Goal: Check status: Check status

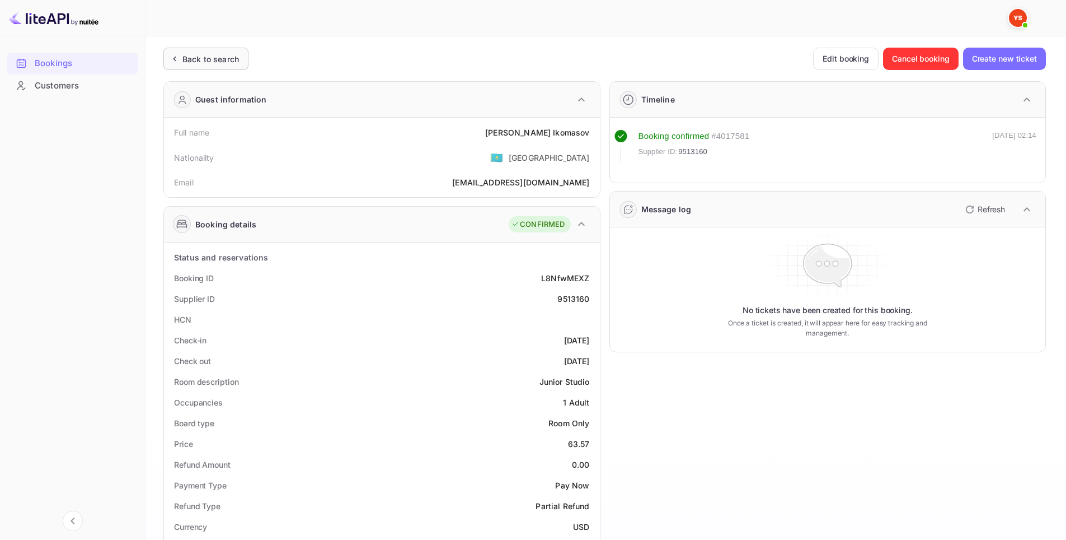
click at [219, 65] on div "Back to search" at bounding box center [205, 59] width 85 height 22
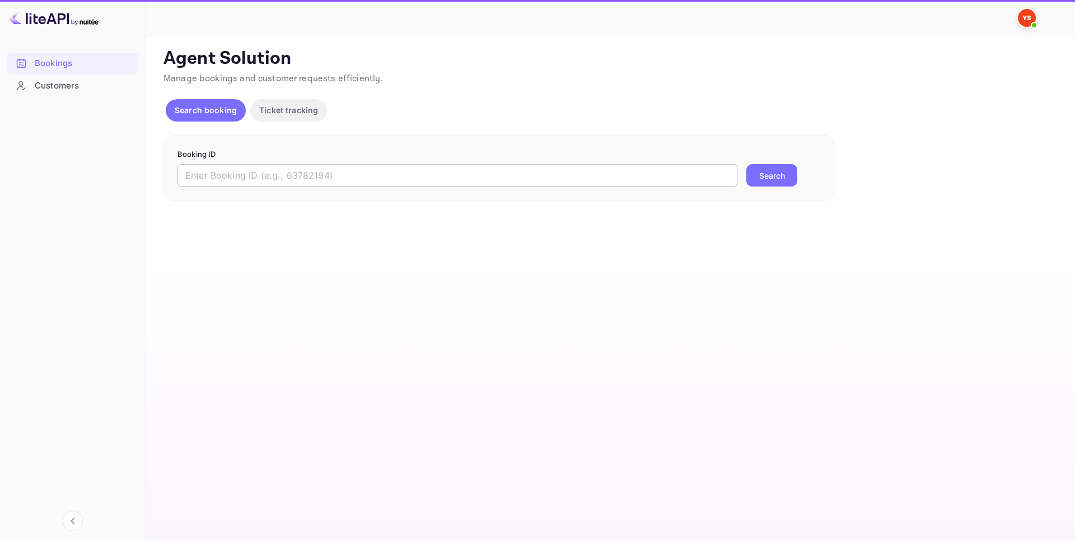
click at [315, 171] on input "text" at bounding box center [457, 175] width 560 height 22
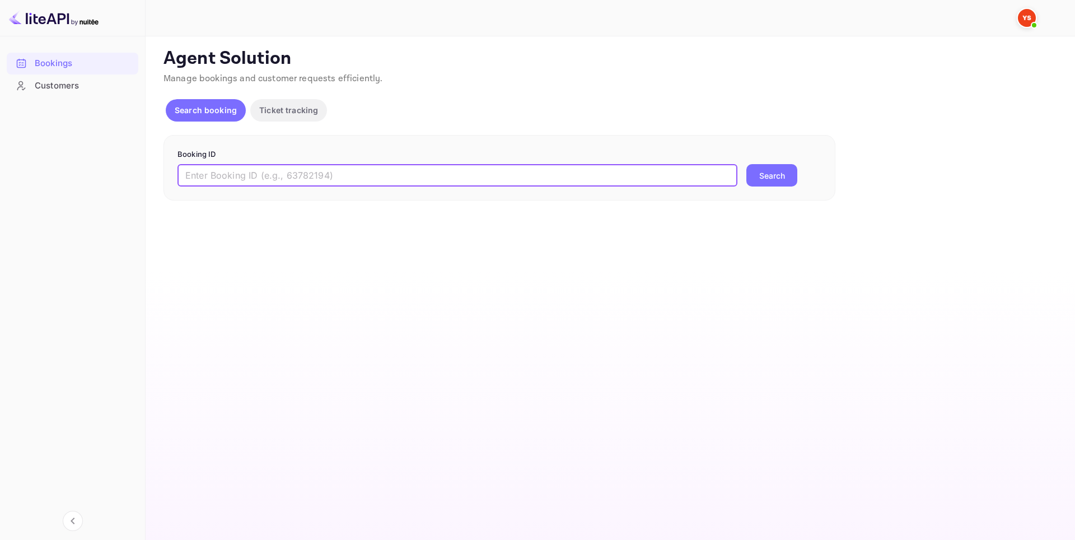
paste input "9369550"
type input "9369550"
click at [773, 174] on button "Search" at bounding box center [771, 175] width 51 height 22
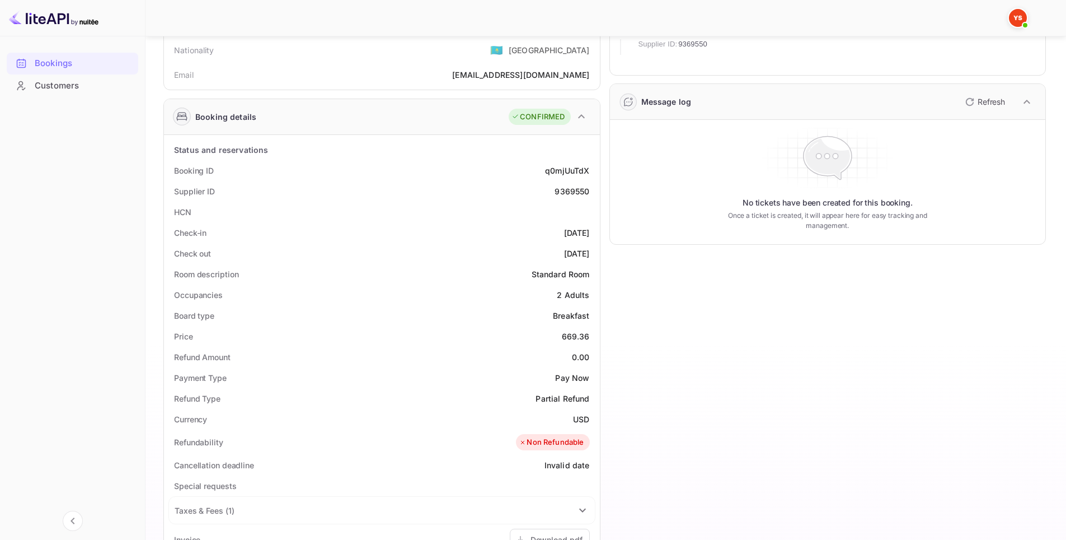
scroll to position [112, 0]
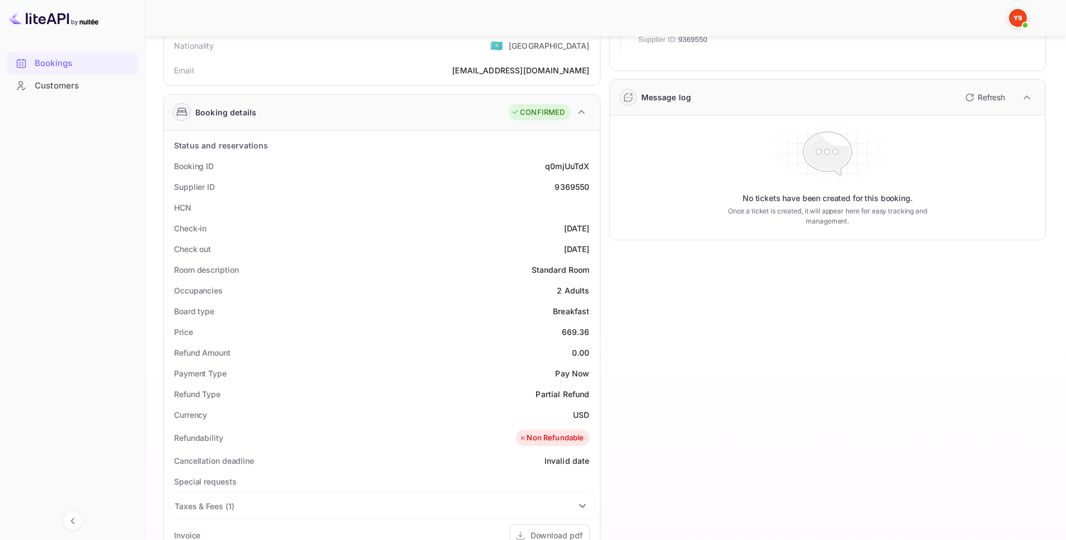
click at [448, 283] on div "Occupancies 2 Adults" at bounding box center [381, 290] width 427 height 21
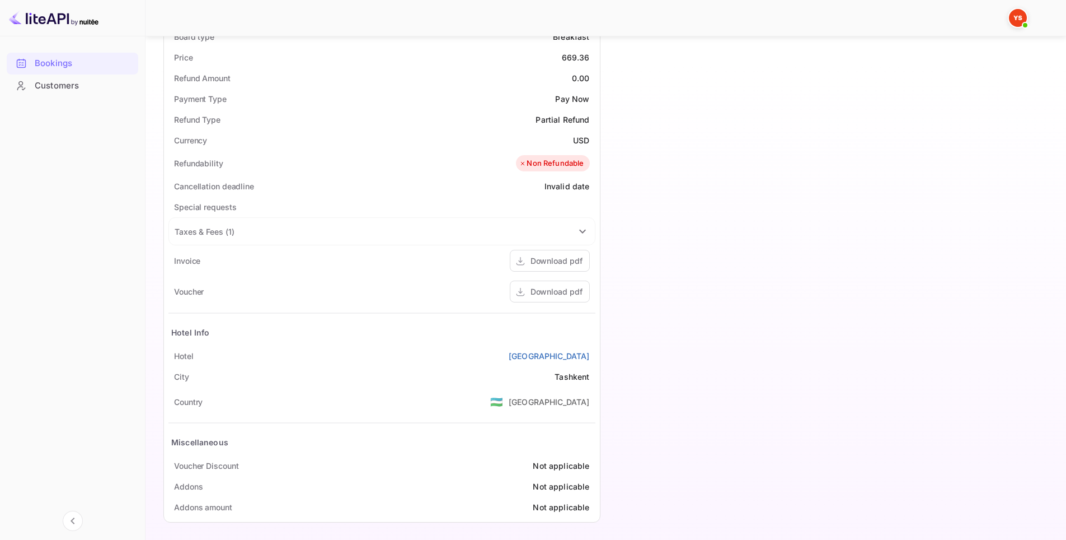
scroll to position [390, 0]
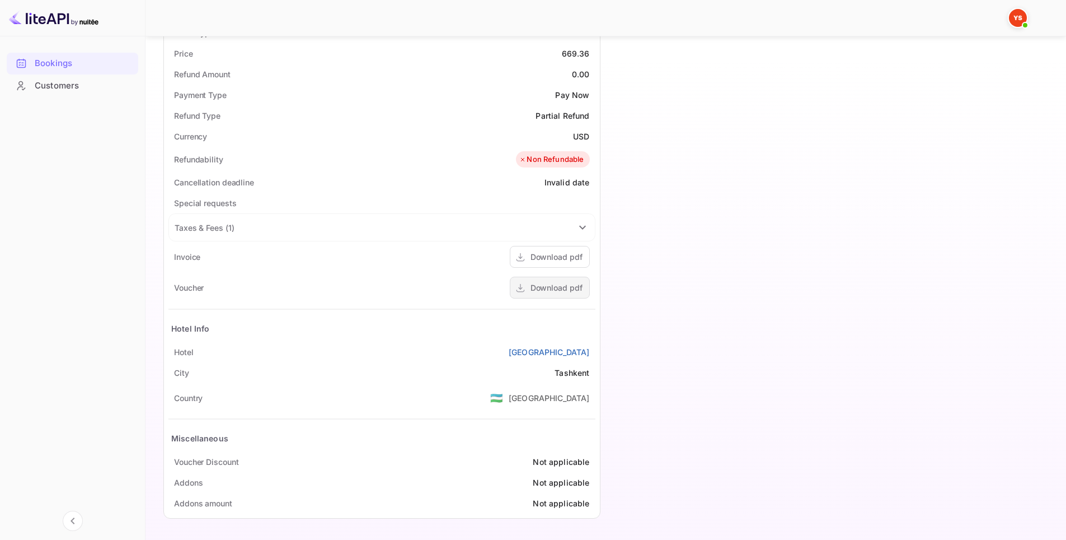
click at [526, 294] on div "Download pdf" at bounding box center [550, 288] width 80 height 22
click at [438, 133] on div "Currency USD" at bounding box center [381, 136] width 427 height 21
drag, startPoint x: 643, startPoint y: 346, endPoint x: 680, endPoint y: 344, distance: 37.6
click at [680, 344] on div "Timeline Booking confirmed # 3987934 Supplier ID: 9369550 [DATE] 22:35 Message …" at bounding box center [824, 104] width 446 height 844
click at [682, 344] on div "Timeline Booking confirmed # 3987934 Supplier ID: 9369550 [DATE] 22:35 Message …" at bounding box center [824, 104] width 446 height 844
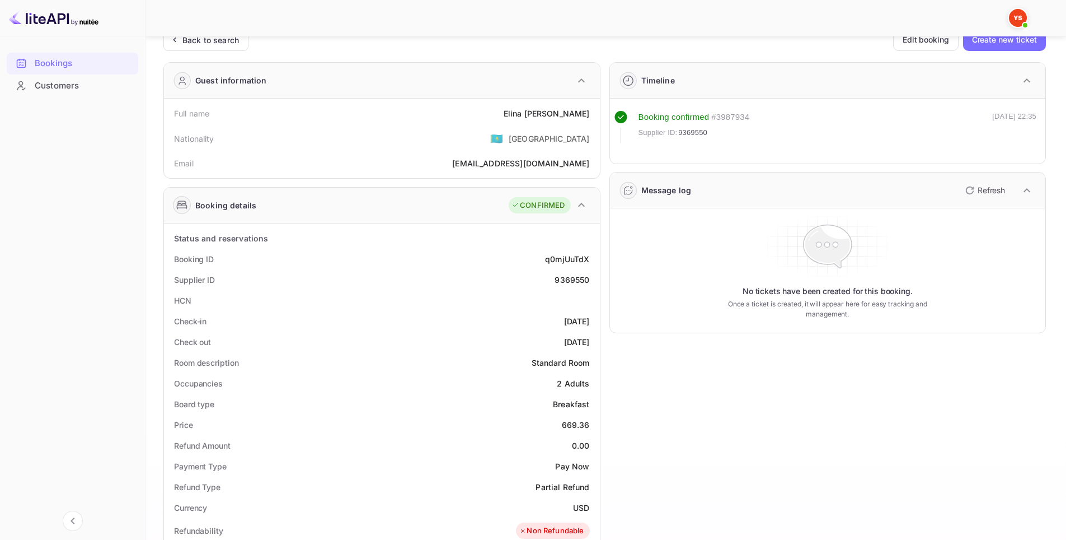
scroll to position [0, 0]
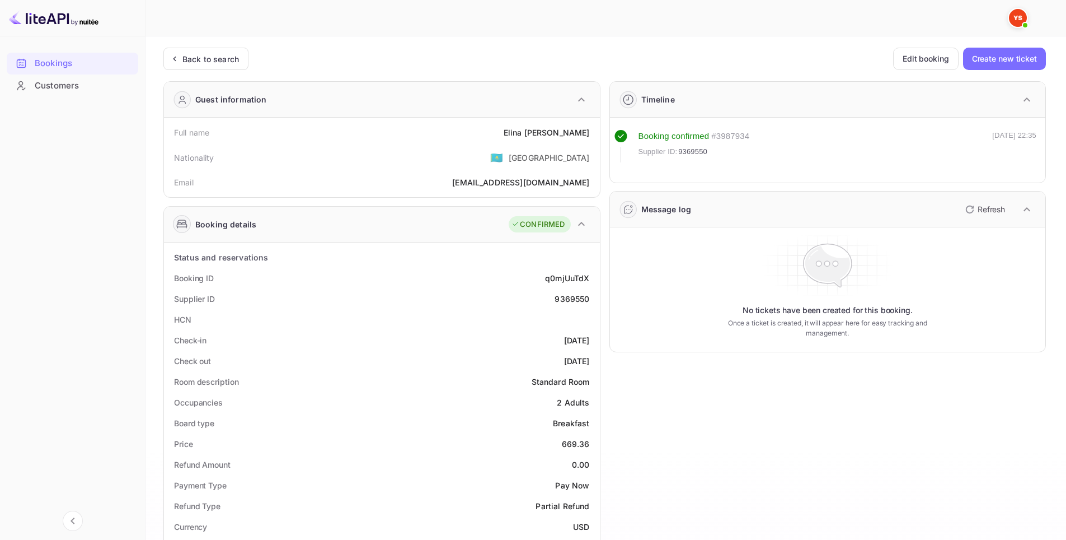
click at [453, 315] on div "HCN" at bounding box center [381, 319] width 427 height 21
drag, startPoint x: 542, startPoint y: 280, endPoint x: 588, endPoint y: 279, distance: 46.5
click at [588, 279] on div "Booking ID q0mjUuTdX" at bounding box center [381, 278] width 427 height 21
copy div "q0mjUuTdX"
drag, startPoint x: 585, startPoint y: 302, endPoint x: 599, endPoint y: 302, distance: 14.0
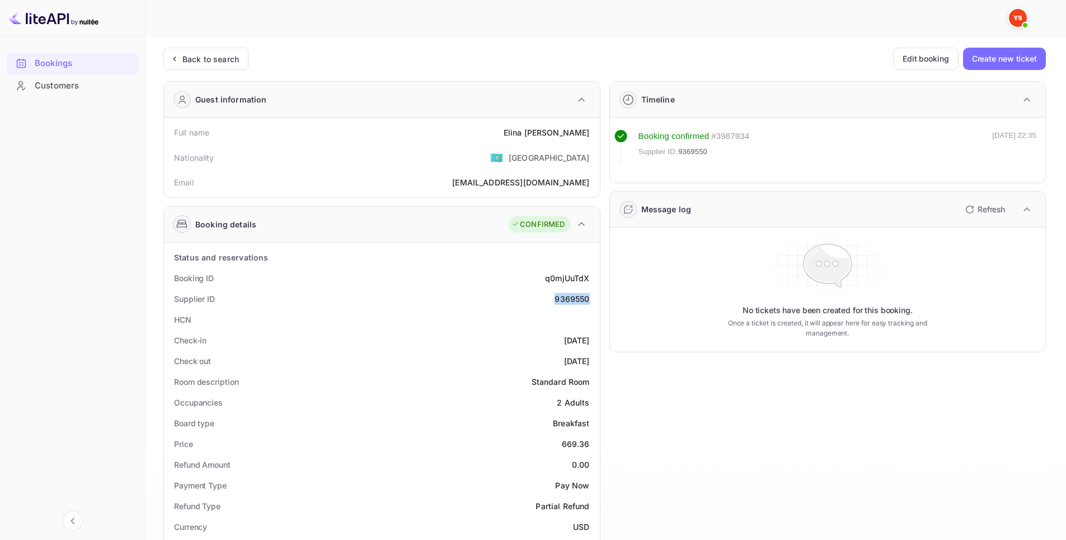
copy div "9369550"
drag, startPoint x: 526, startPoint y: 386, endPoint x: 535, endPoint y: 371, distance: 16.8
click at [535, 372] on div "Room description Standard Room" at bounding box center [381, 381] width 427 height 21
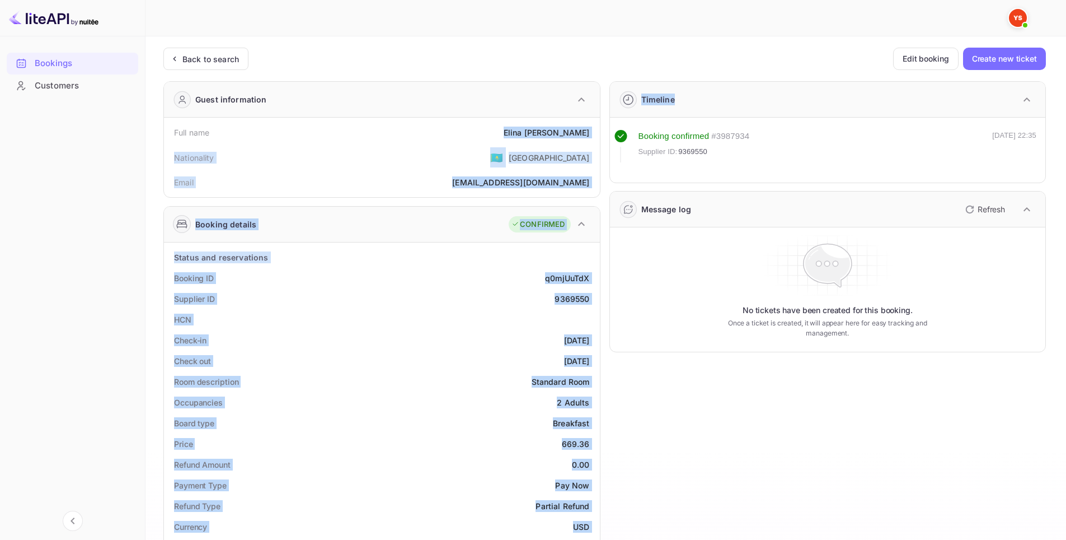
drag, startPoint x: 519, startPoint y: 131, endPoint x: 601, endPoint y: 132, distance: 81.7
click at [601, 132] on div "Guest information Full name [PERSON_NAME] Nationality 🇰🇿 [DEMOGRAPHIC_DATA] Ema…" at bounding box center [600, 494] width 892 height 844
click at [555, 123] on div "Full name [PERSON_NAME]" at bounding box center [381, 132] width 427 height 21
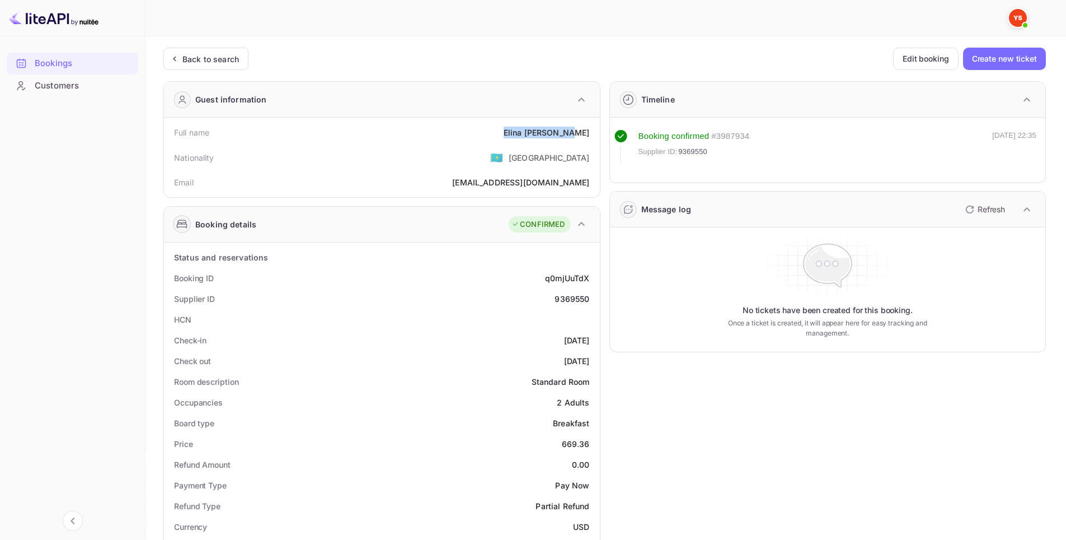
drag, startPoint x: 566, startPoint y: 132, endPoint x: 590, endPoint y: 132, distance: 24.1
click at [590, 132] on div "Full name [PERSON_NAME]" at bounding box center [381, 132] width 427 height 21
copy div "[PERSON_NAME]"
drag, startPoint x: 540, startPoint y: 340, endPoint x: 591, endPoint y: 343, distance: 51.0
click at [591, 343] on div "Check-in [DATE]" at bounding box center [381, 340] width 427 height 21
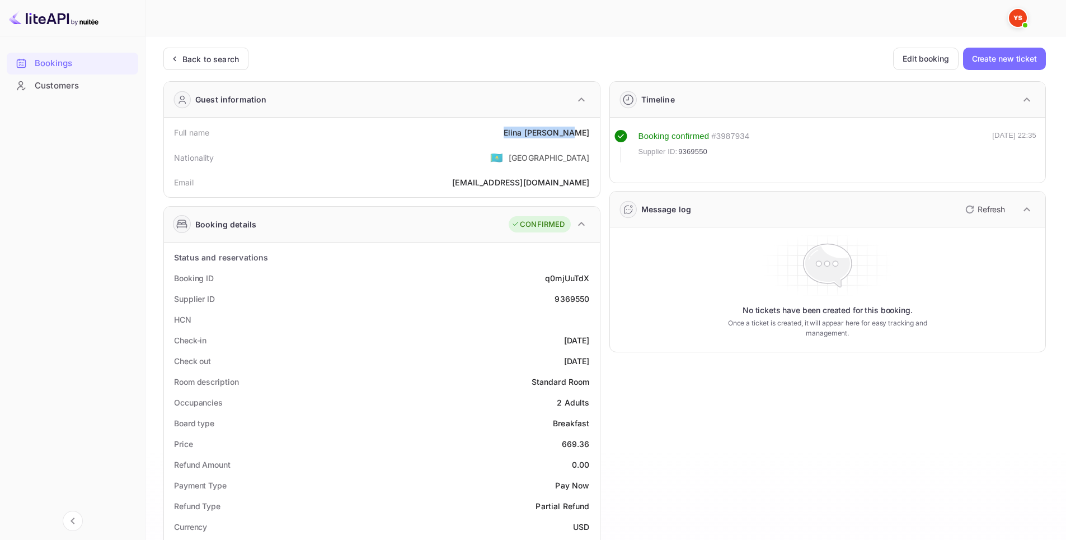
copy div "[DATE]"
drag, startPoint x: 545, startPoint y: 362, endPoint x: 595, endPoint y: 358, distance: 50.0
click at [595, 358] on div "Check out [DATE]" at bounding box center [381, 360] width 427 height 21
copy div "[DATE]"
